Goal: Information Seeking & Learning: Learn about a topic

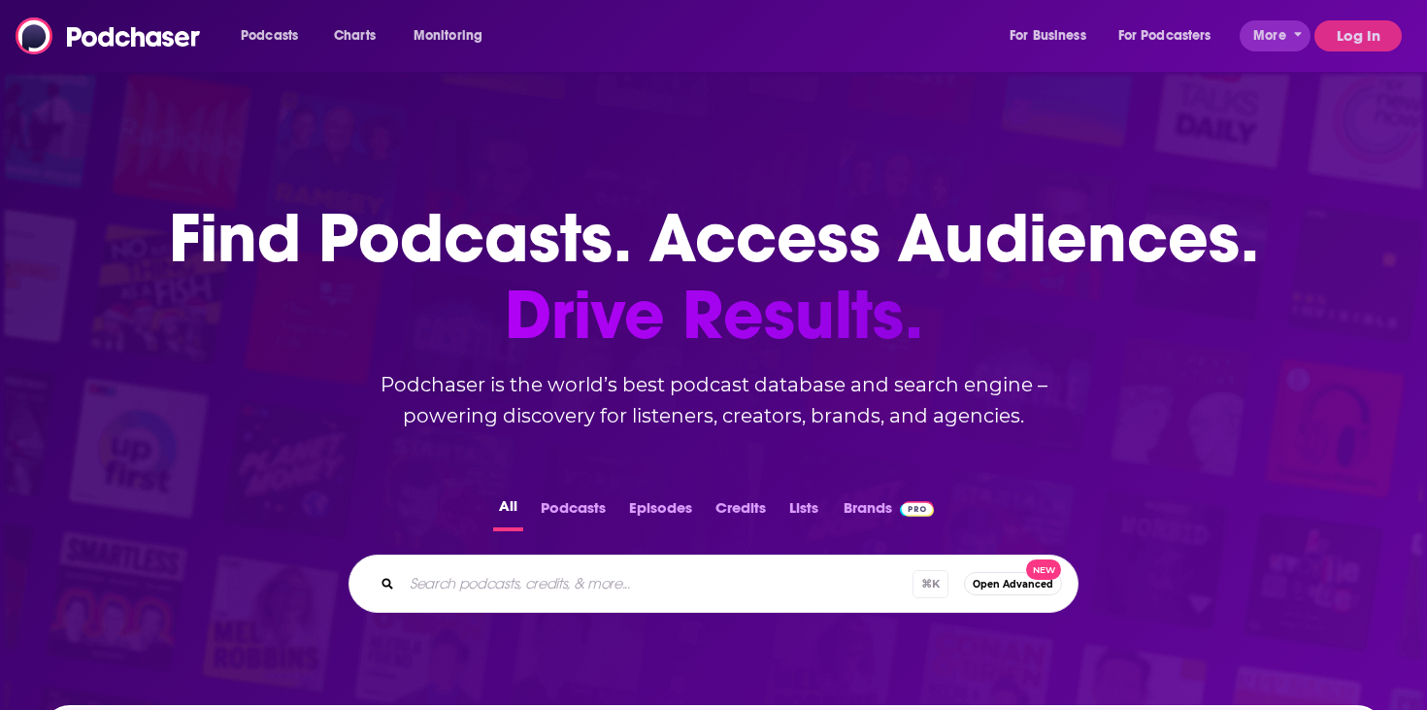
click at [1339, 42] on button "Log In" at bounding box center [1357, 35] width 87 height 31
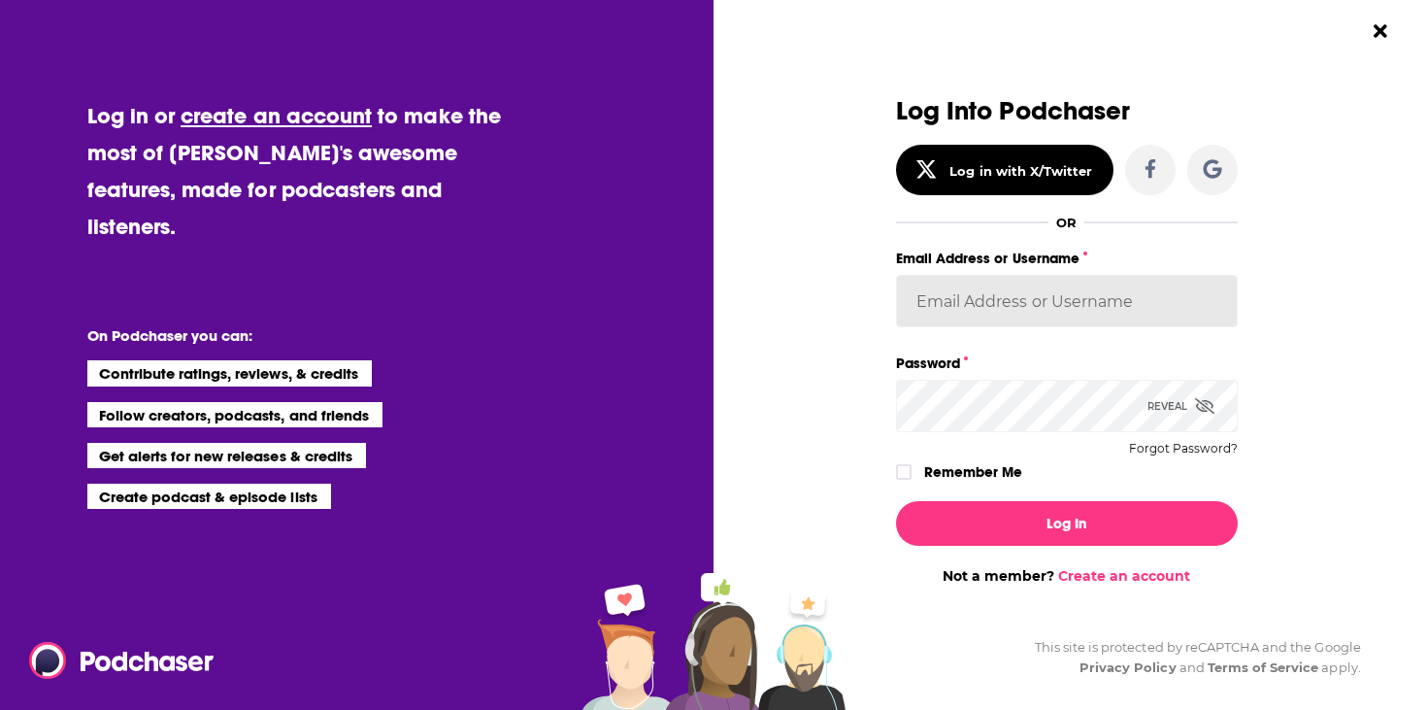
click at [992, 295] on input "Email Address or Username" at bounding box center [1067, 301] width 342 height 52
type input "[EMAIL_ADDRESS][DOMAIN_NAME]"
click at [896, 501] on button "Log In" at bounding box center [1067, 523] width 342 height 45
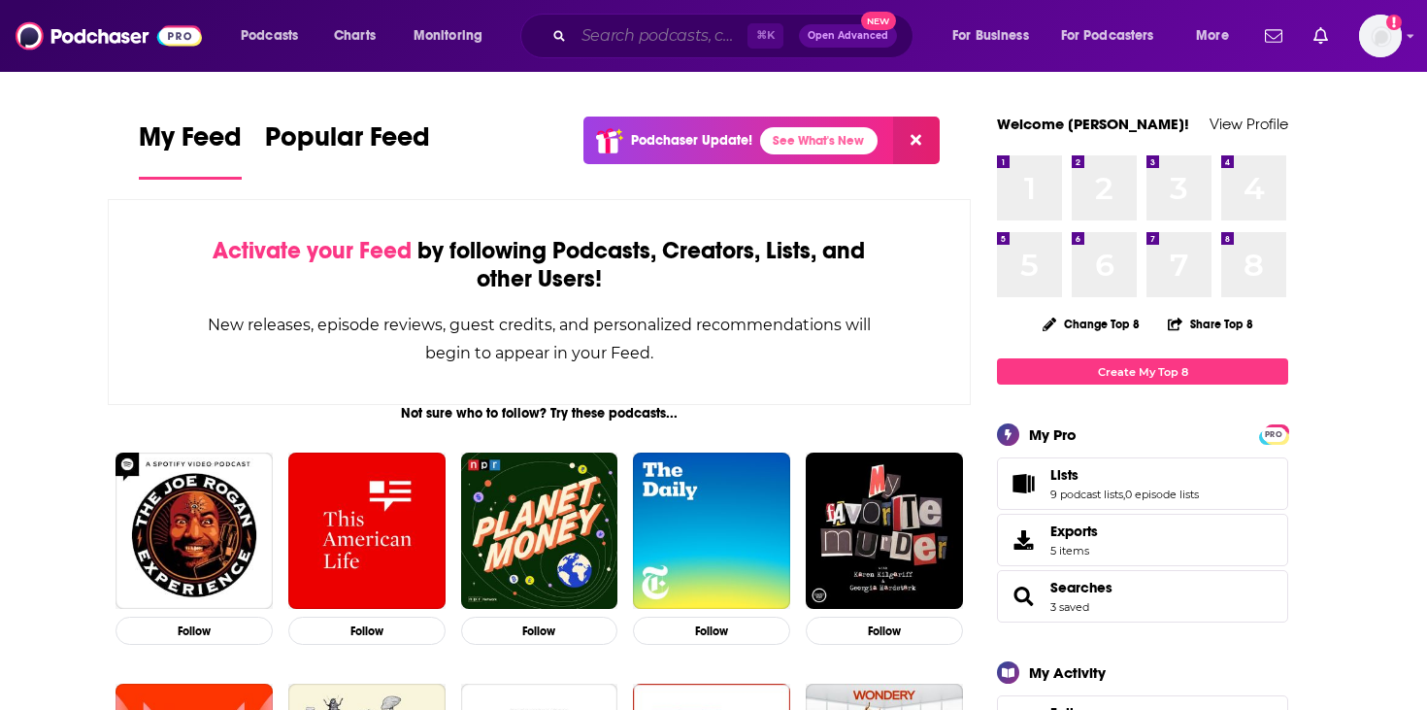
click at [645, 42] on input "Search podcasts, credits, & more..." at bounding box center [661, 35] width 174 height 31
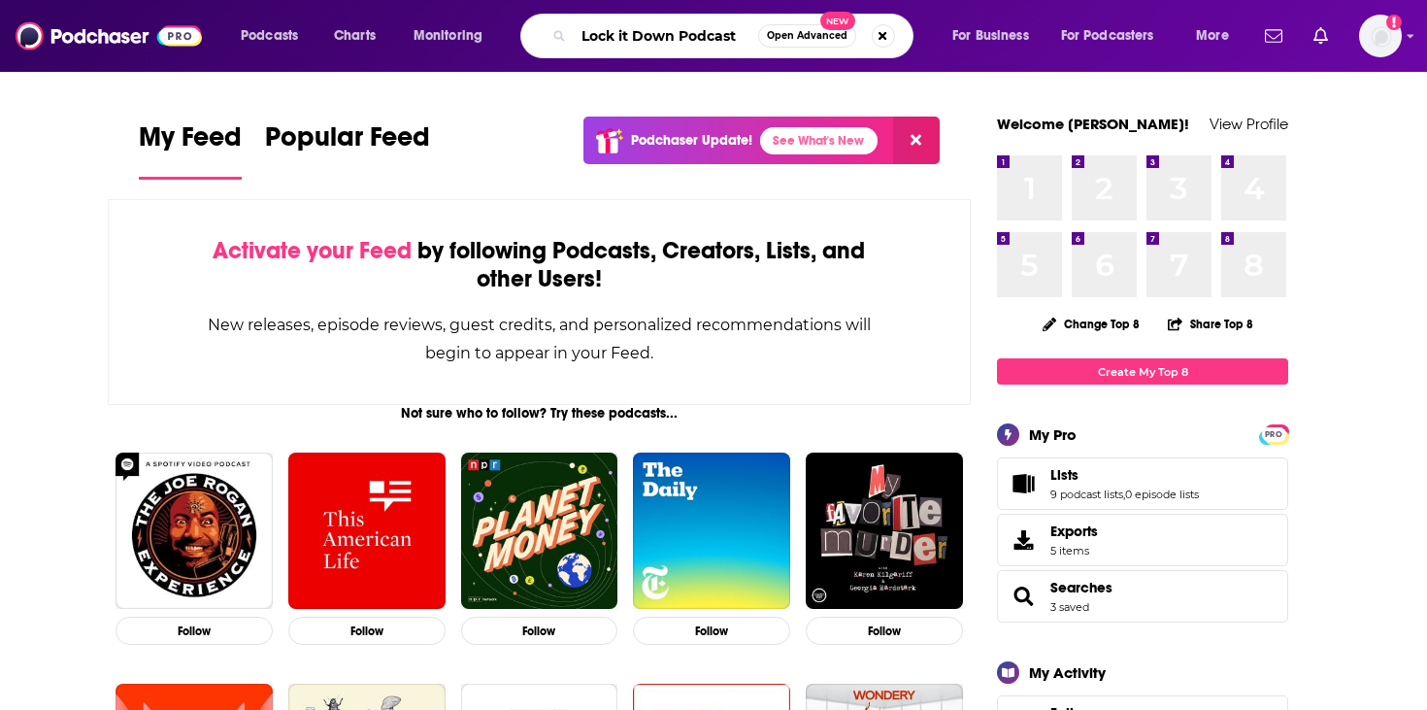
type input "Lock it Down Podcast"
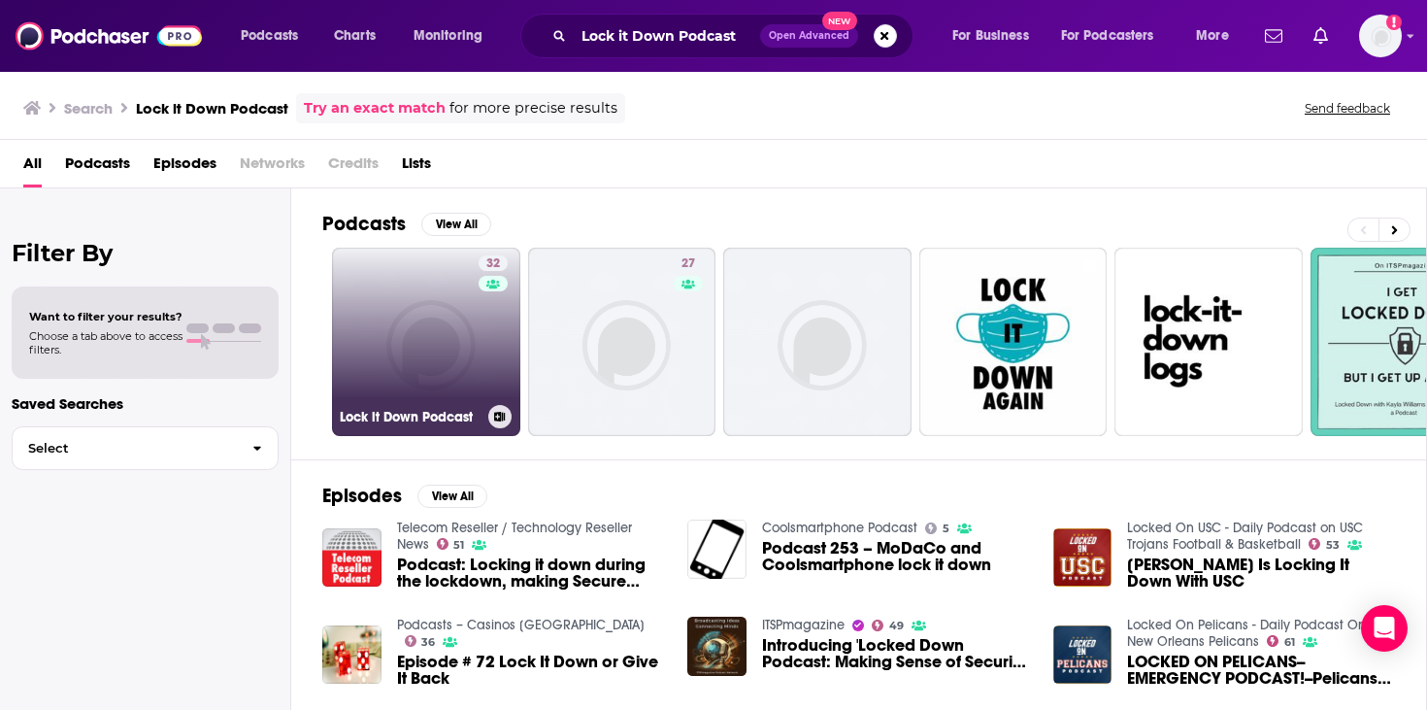
click at [440, 365] on link "32 Lock it Down Podcast" at bounding box center [426, 342] width 188 height 188
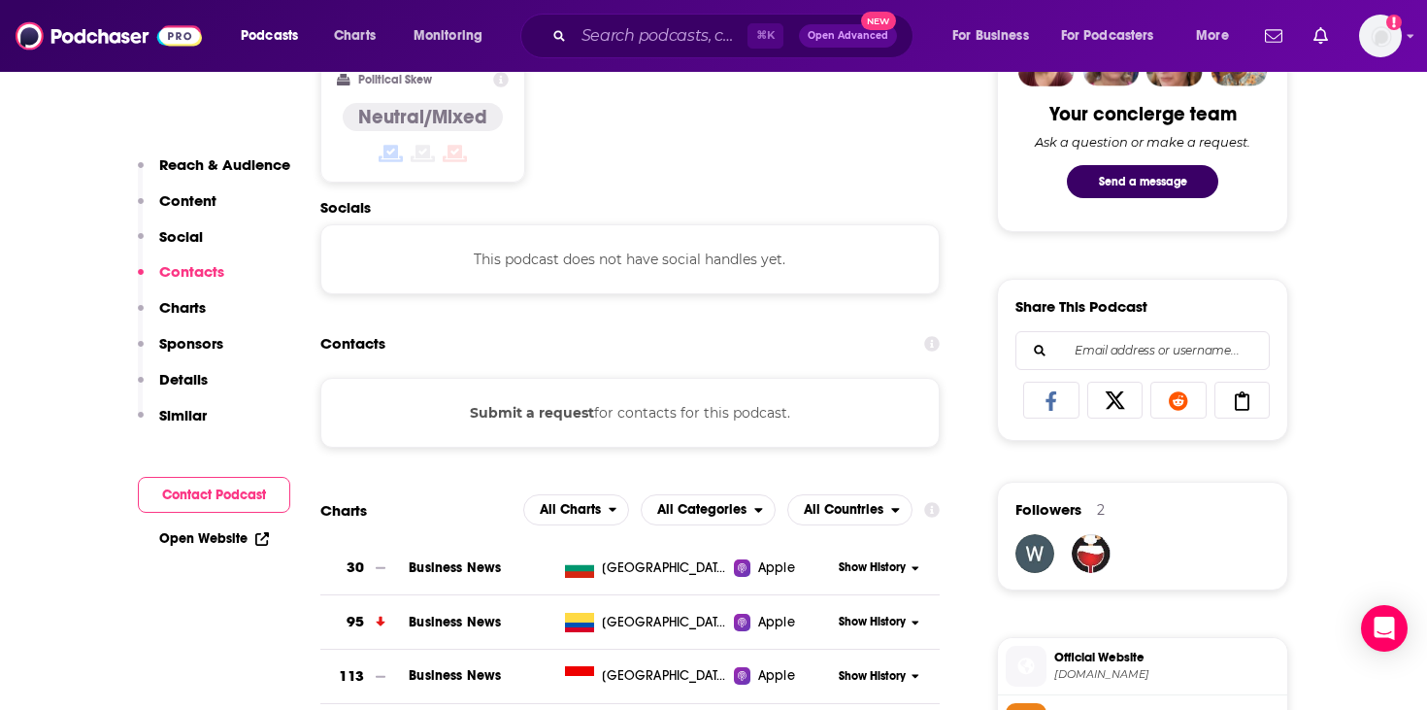
scroll to position [1011, 0]
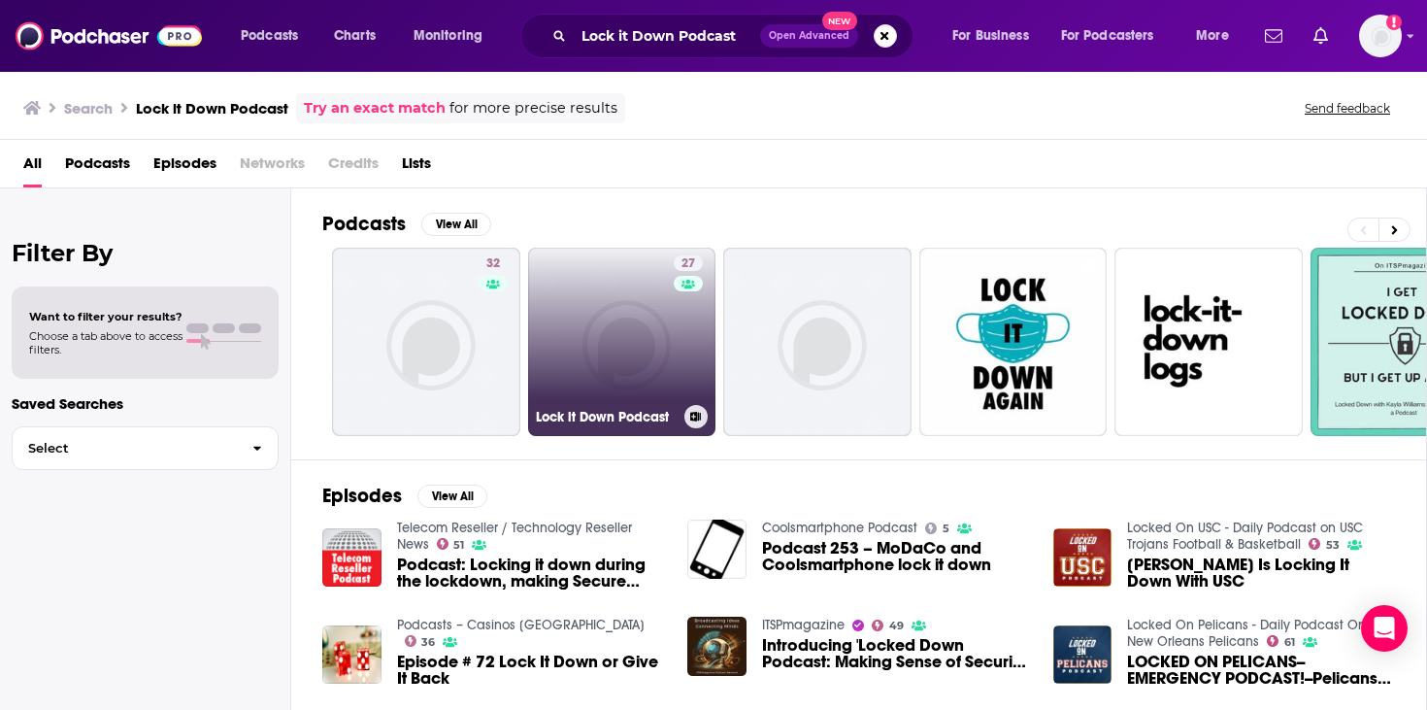
click at [574, 363] on link "27 Lock it Down Podcast" at bounding box center [622, 342] width 188 height 188
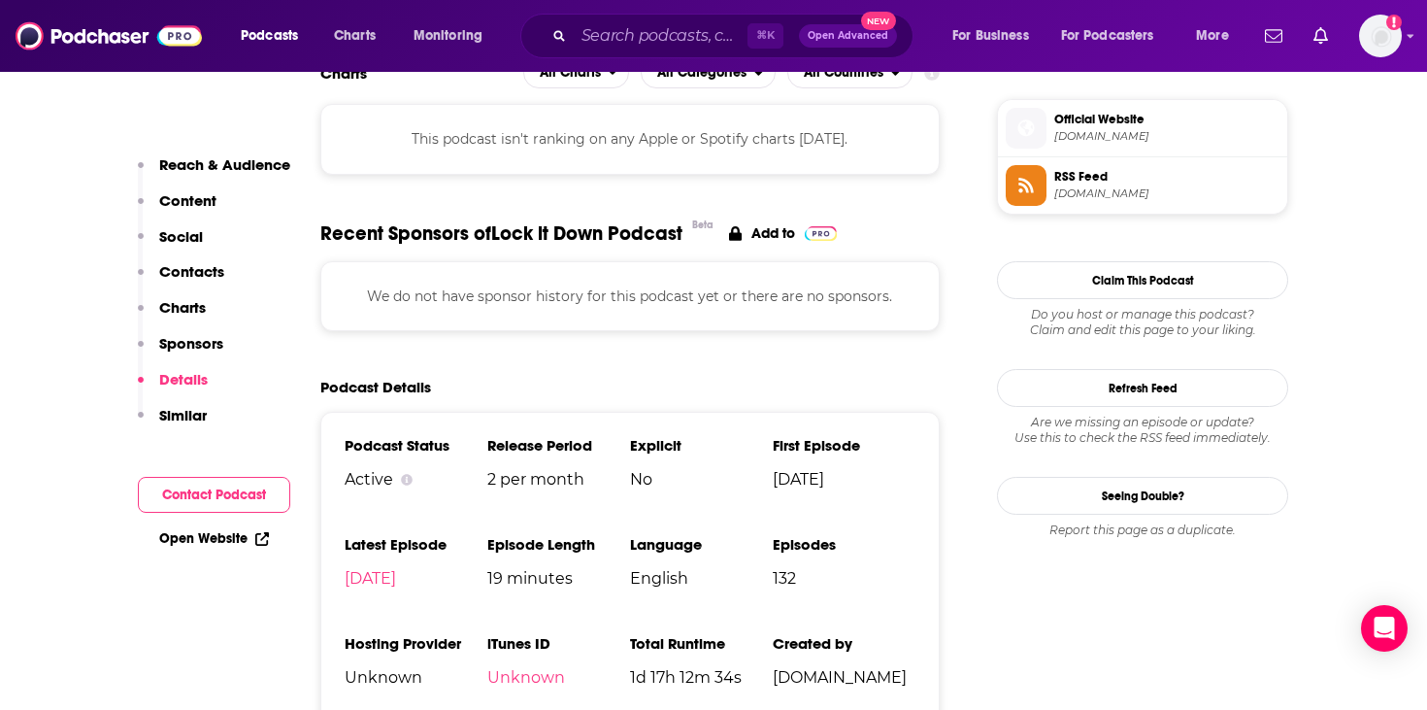
scroll to position [1387, 0]
